Goal: Information Seeking & Learning: Learn about a topic

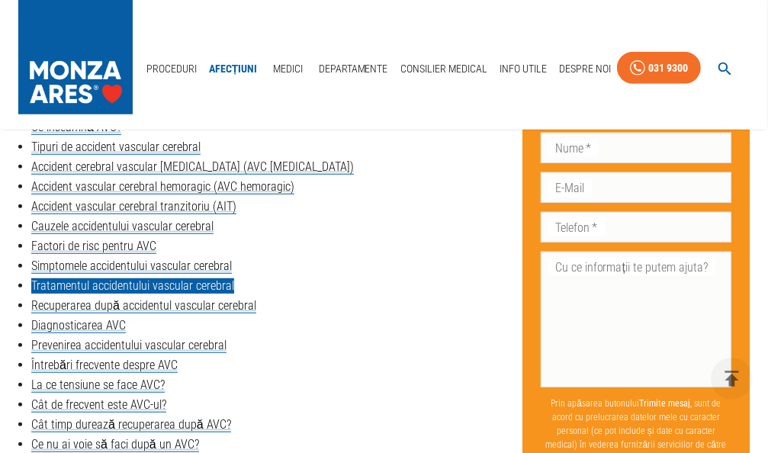
scroll to position [686, 0]
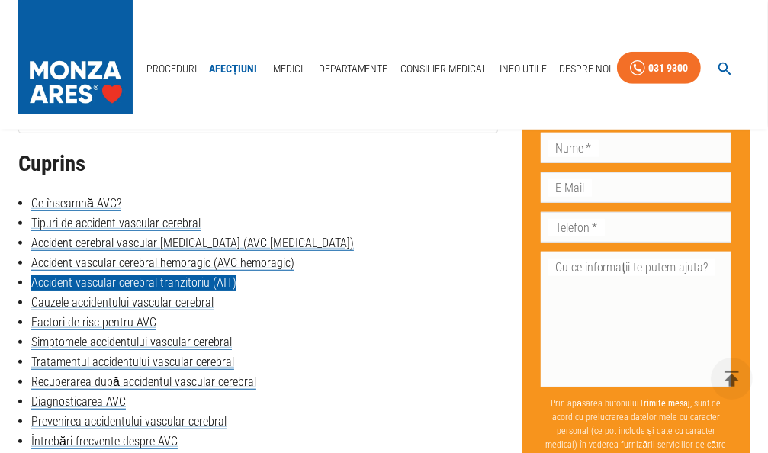
click at [159, 284] on link "Accident vascular cerebral tranzitoriu (AIT)" at bounding box center [133, 282] width 205 height 15
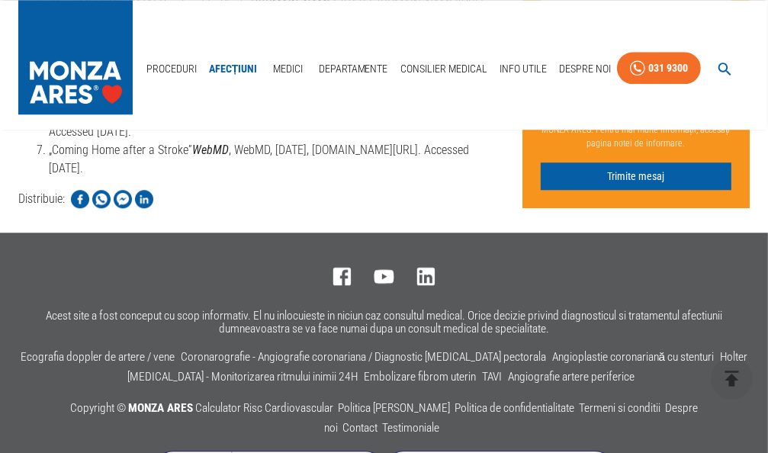
scroll to position [6475, 0]
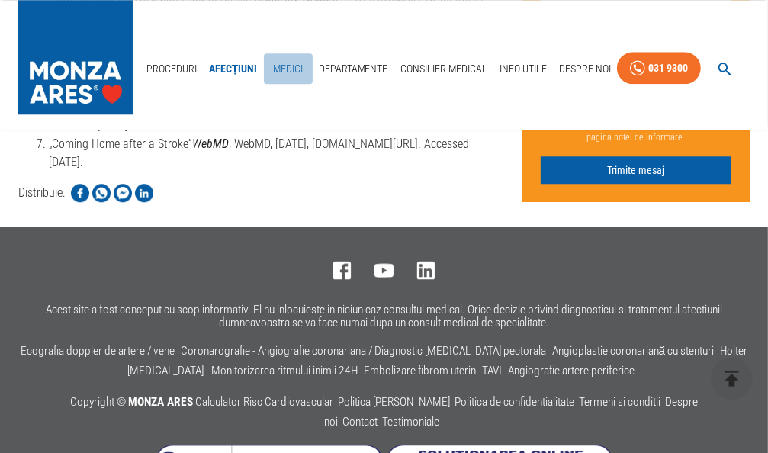
click at [293, 53] on link "Medici" at bounding box center [288, 68] width 49 height 31
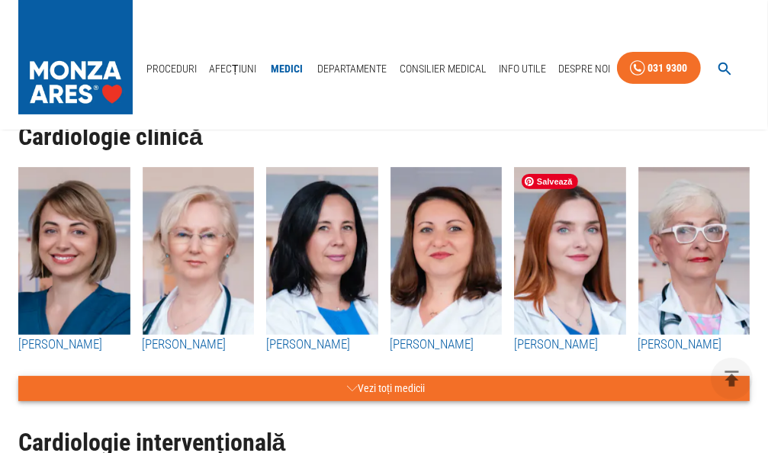
scroll to position [229, 0]
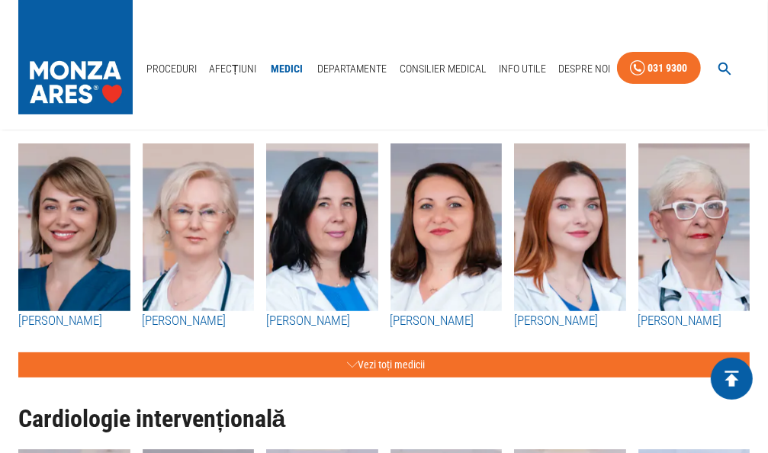
click at [734, 371] on icon "delete" at bounding box center [732, 379] width 14 height 16
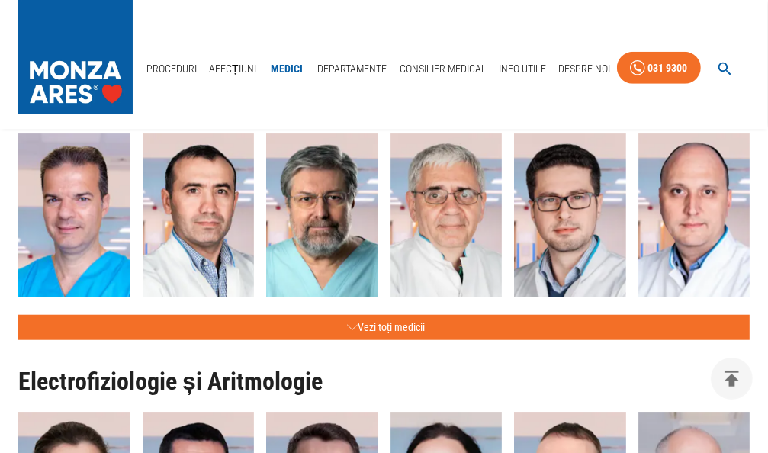
scroll to position [686, 0]
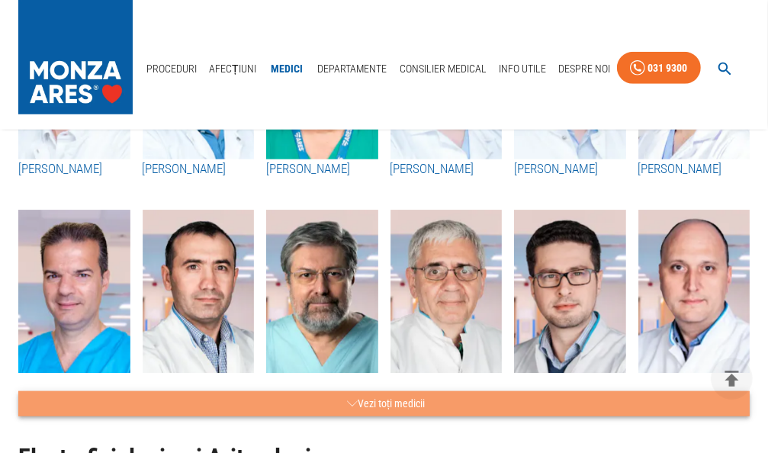
click at [391, 402] on button "Vezi toți medicii" at bounding box center [383, 403] width 731 height 25
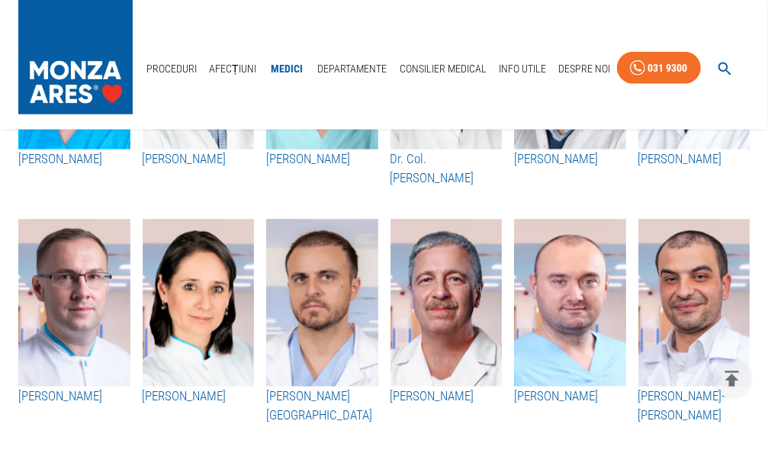
scroll to position [915, 0]
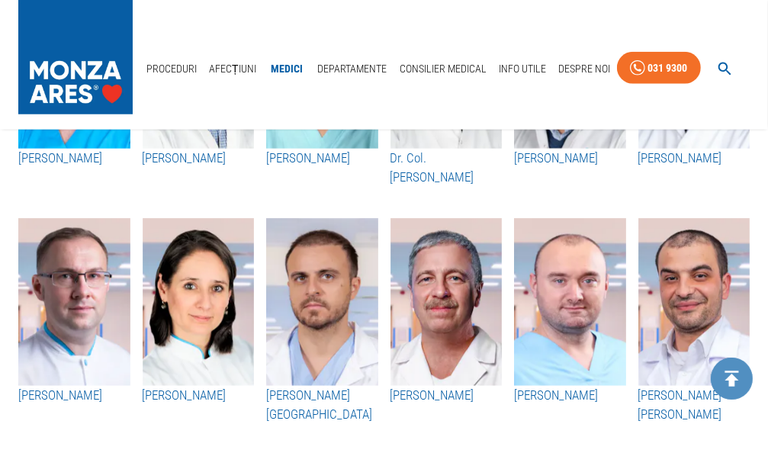
click at [731, 379] on icon "delete" at bounding box center [732, 379] width 14 height 16
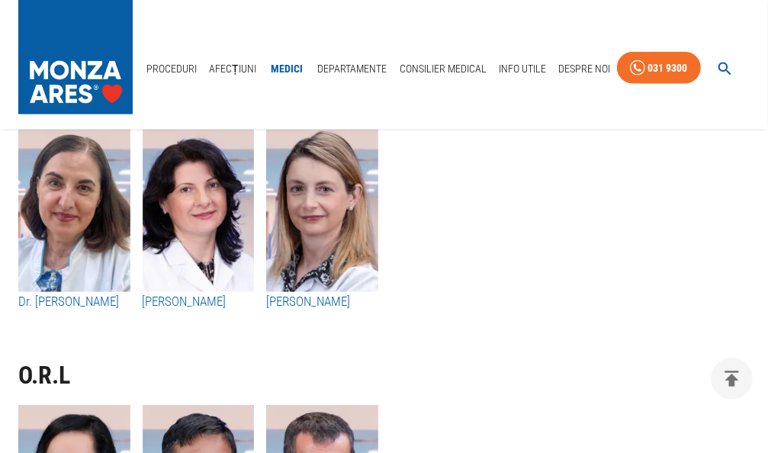
scroll to position [8998, 0]
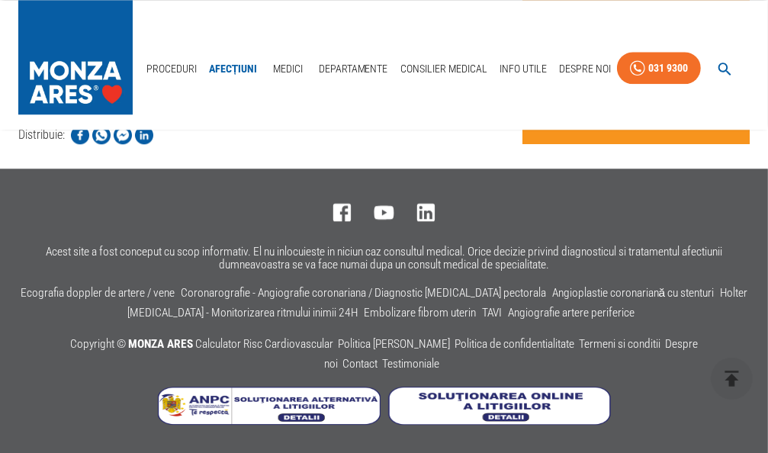
scroll to position [686, 0]
